Goal: Check status: Check status

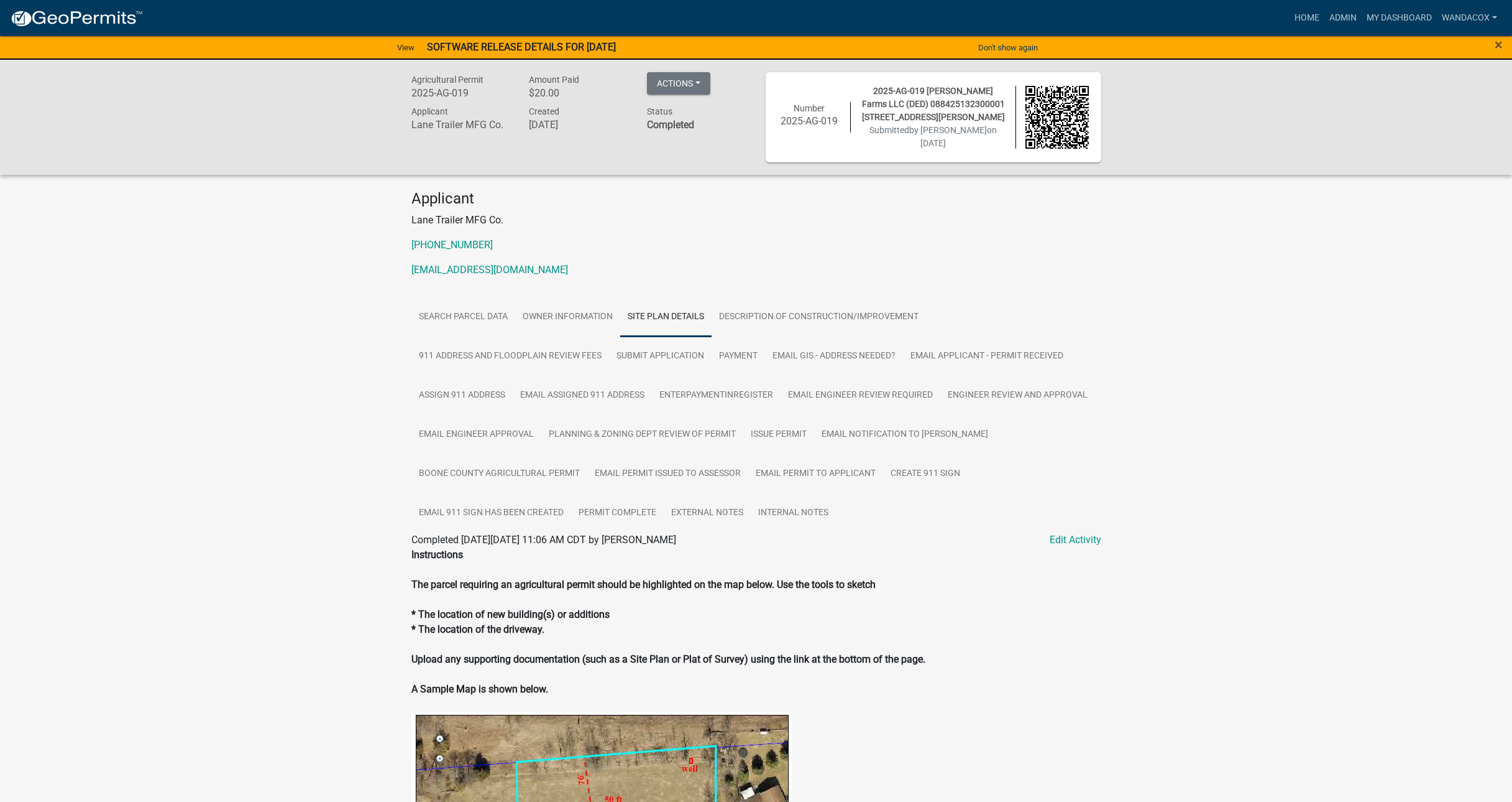
scroll to position [743, 0]
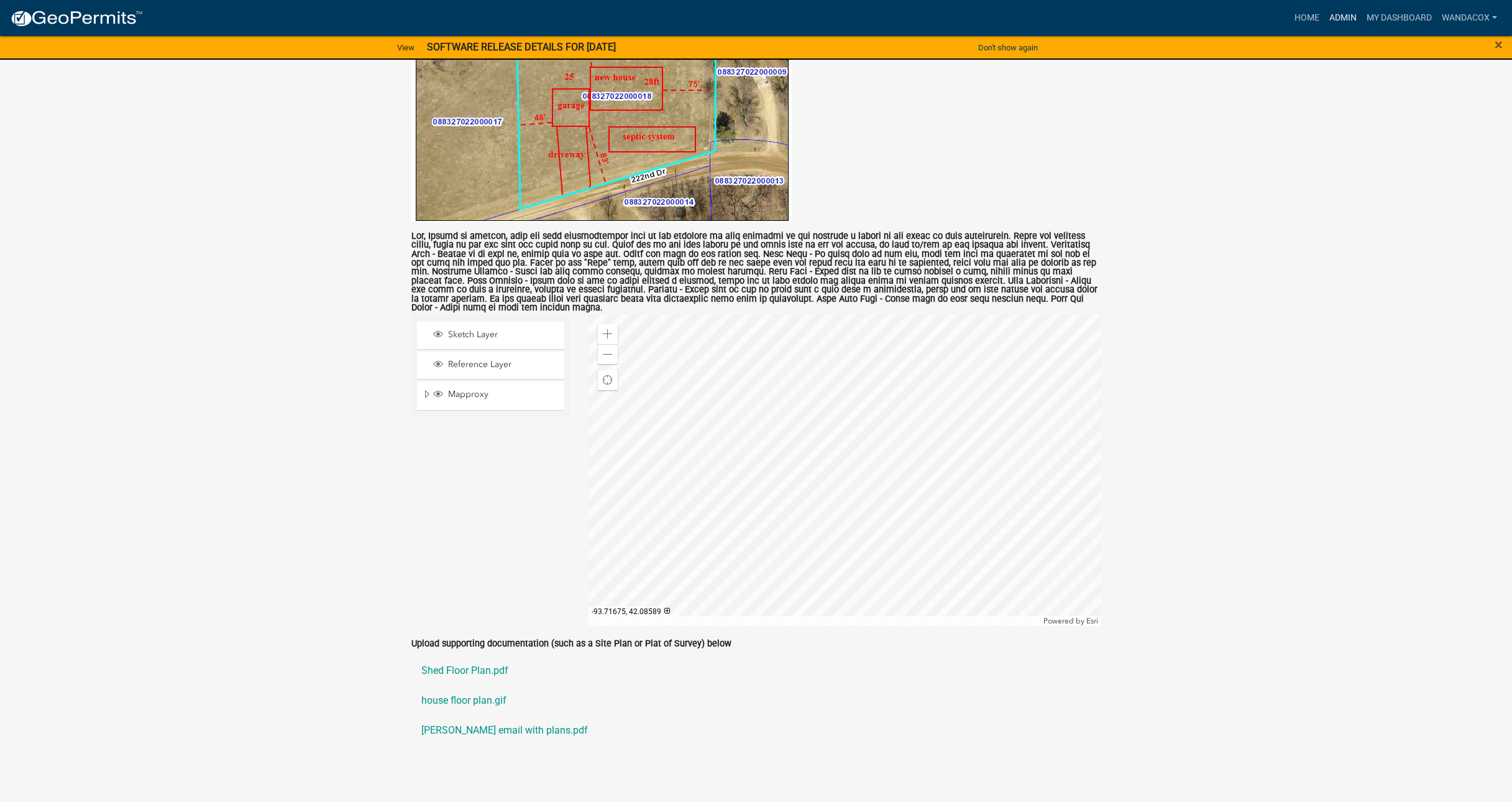
click at [1342, 17] on link "Admin" at bounding box center [1344, 18] width 37 height 23
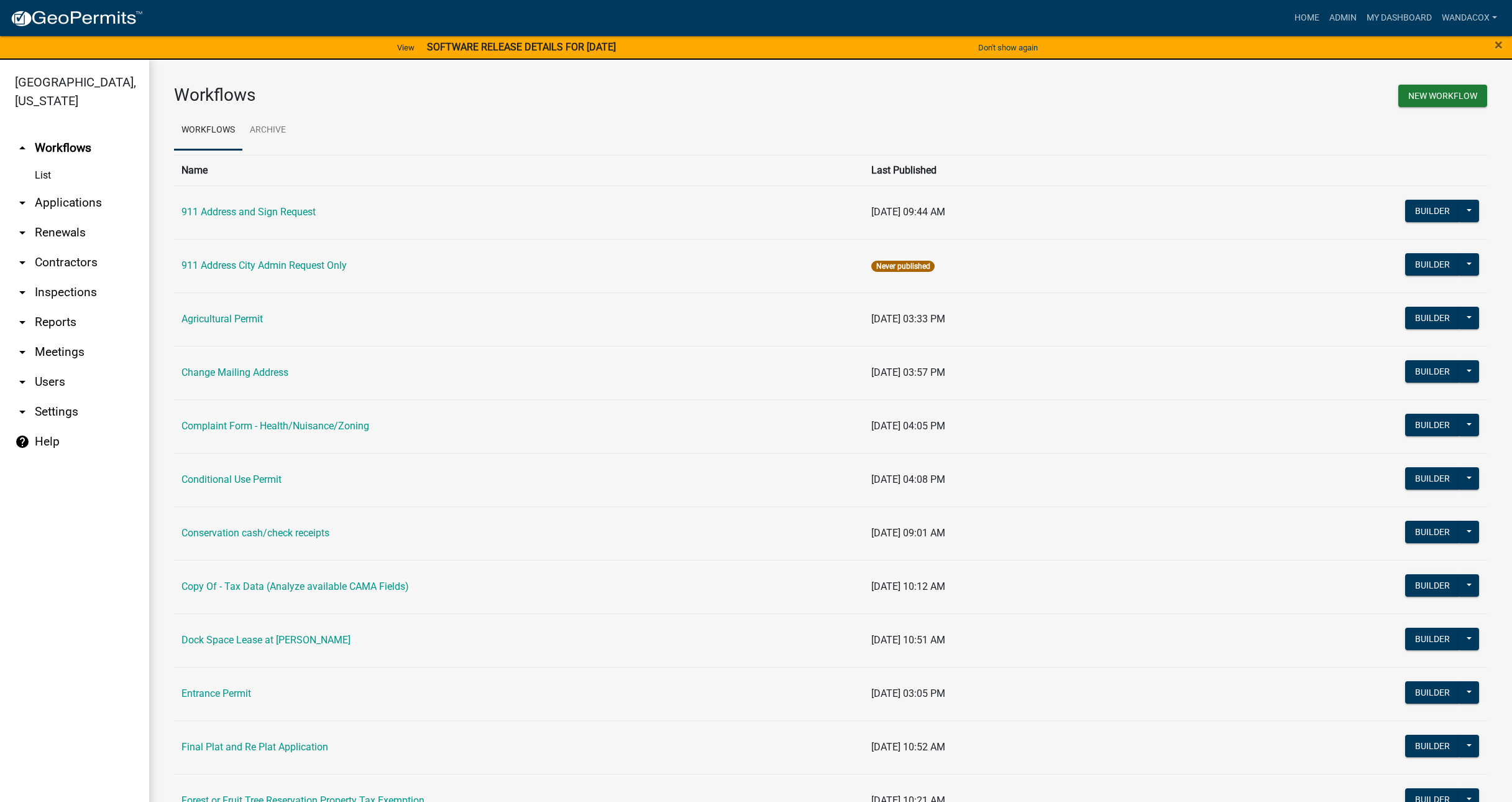
click at [65, 188] on link "arrow_drop_down Applications" at bounding box center [74, 202] width 149 height 30
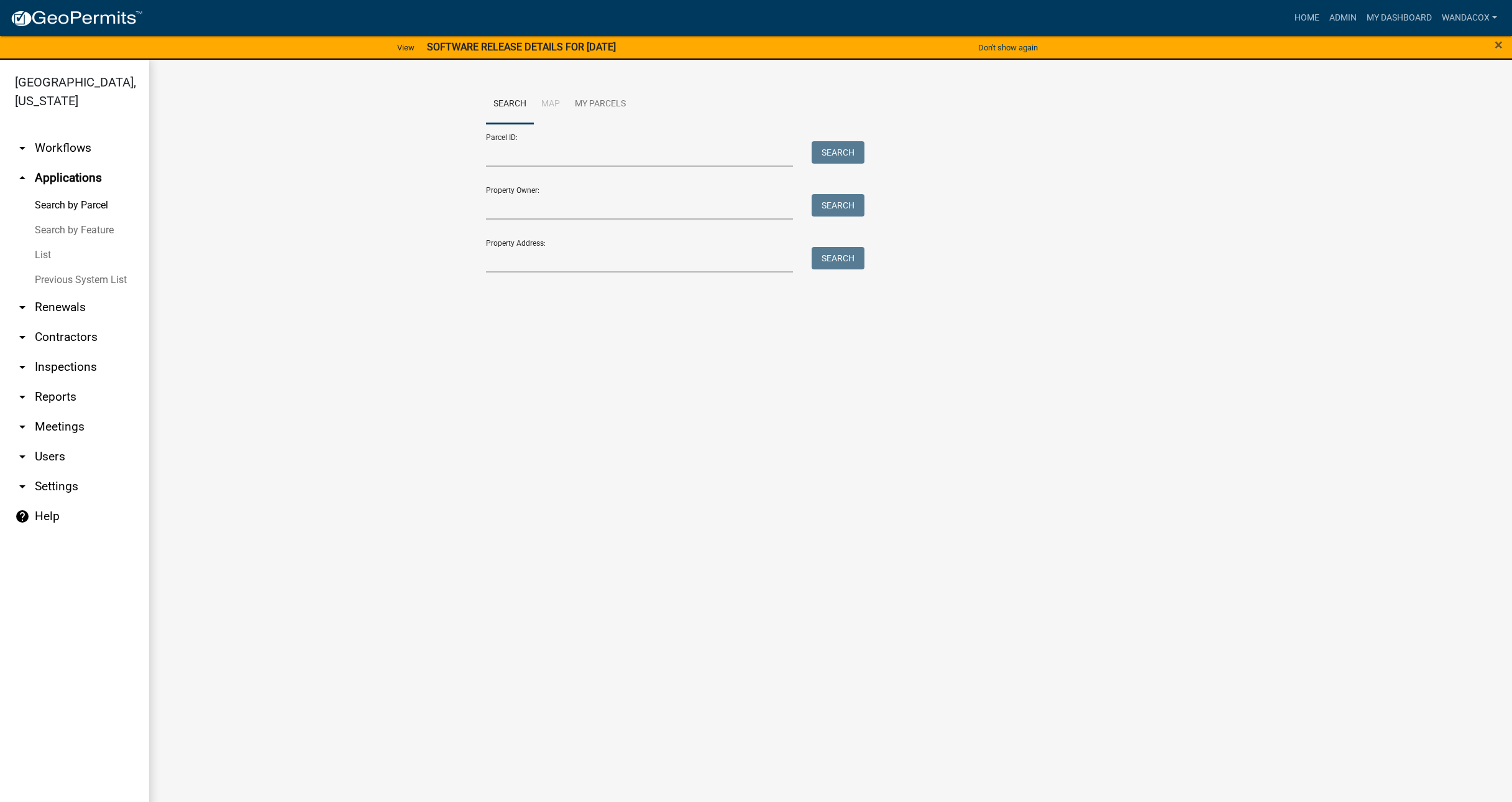
click at [543, 239] on div "Property Address: Search" at bounding box center [672, 251] width 373 height 43
click at [542, 238] on div "Property Address: Search" at bounding box center [672, 251] width 373 height 43
click at [561, 263] on input "Property Address:" at bounding box center [640, 260] width 307 height 25
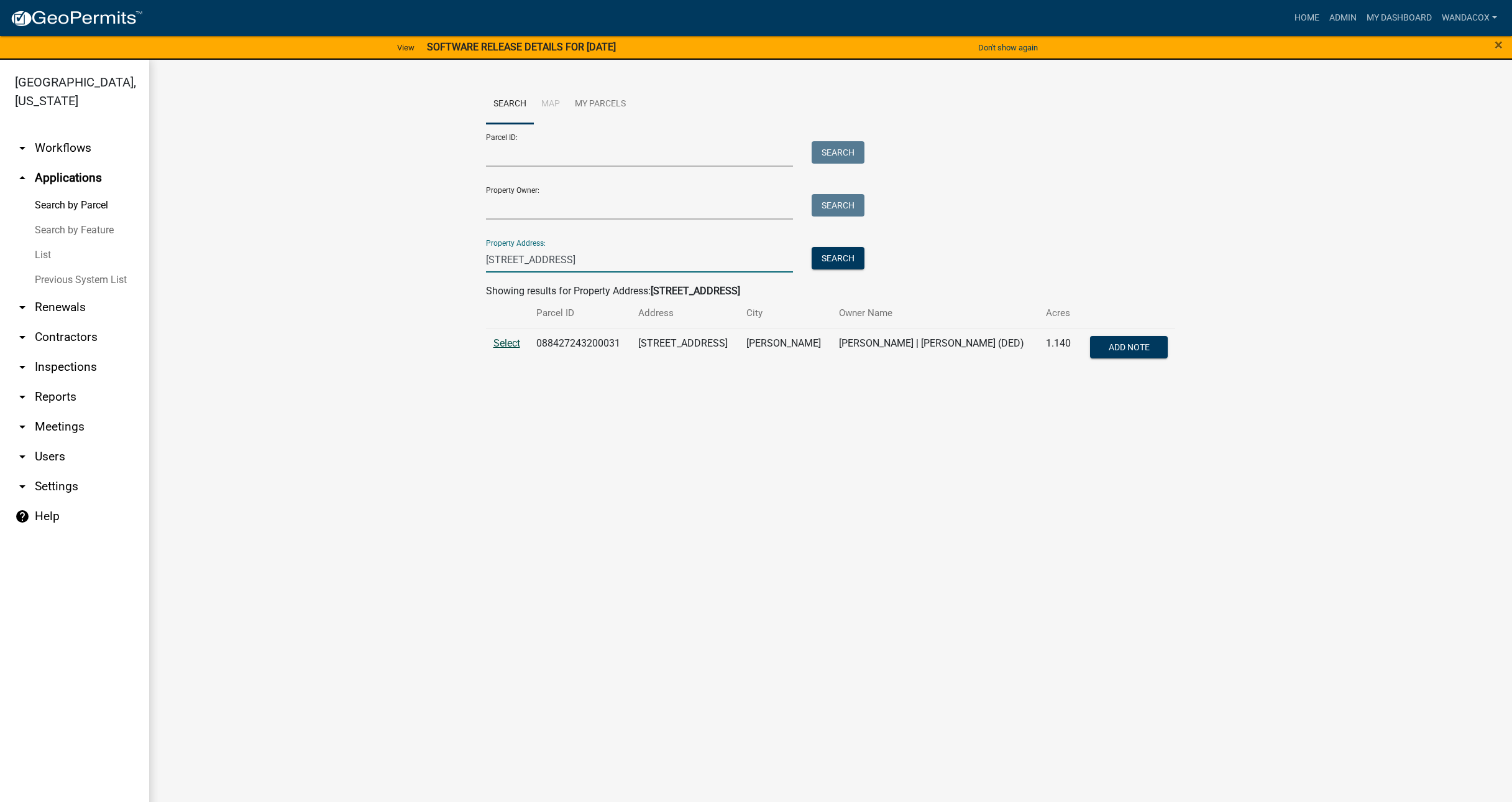
type input "[STREET_ADDRESS]"
click at [496, 340] on span "Select" at bounding box center [506, 343] width 26 height 12
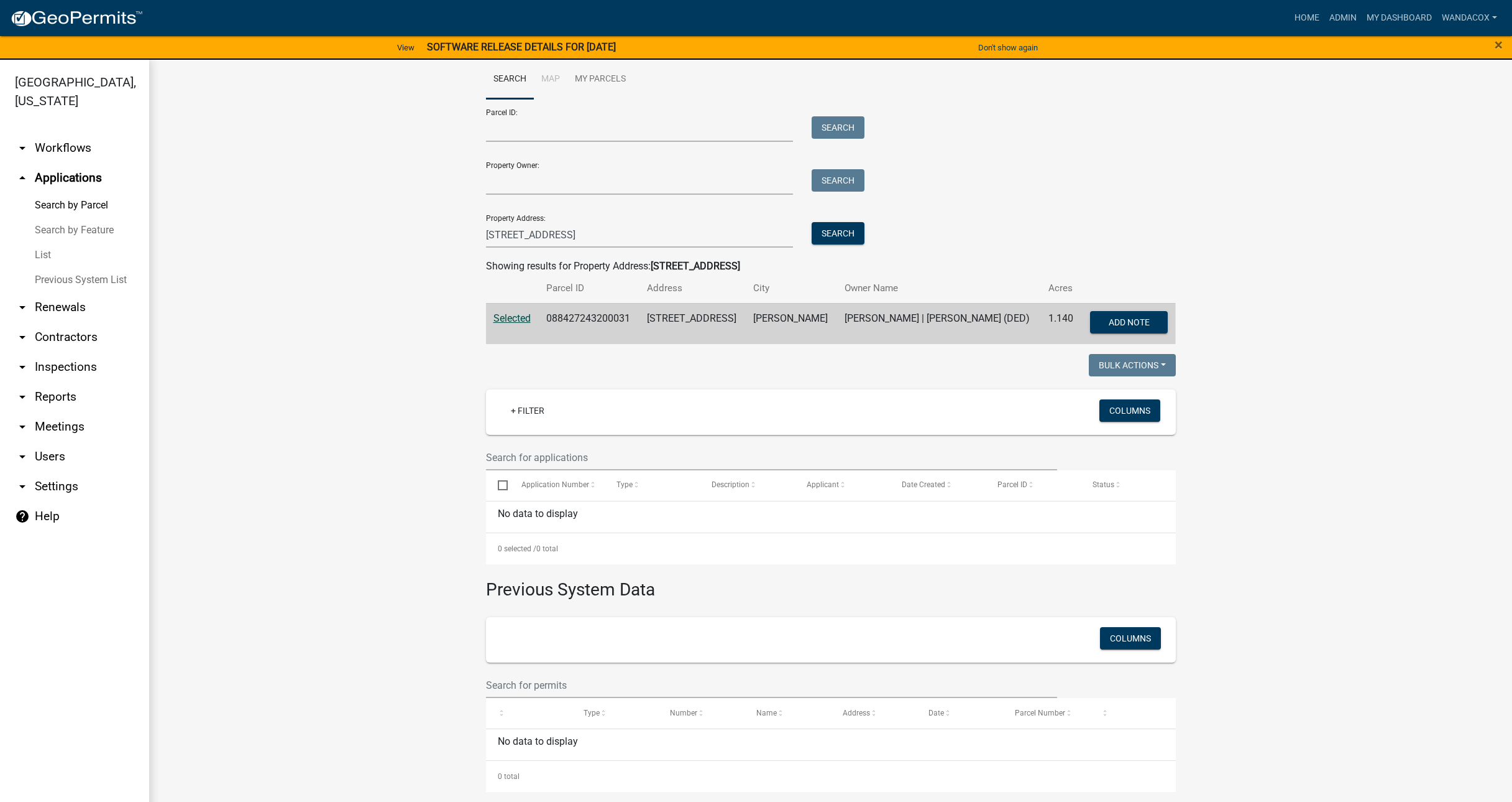
scroll to position [15, 0]
